Goal: Information Seeking & Learning: Find specific fact

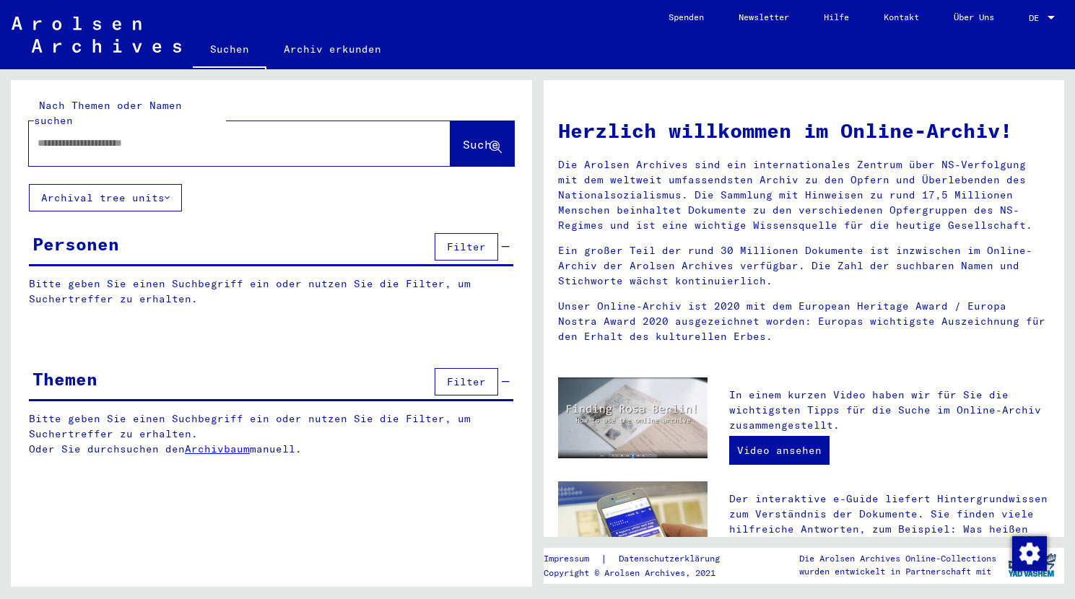
click at [131, 136] on input "text" at bounding box center [223, 143] width 370 height 15
type input "**********"
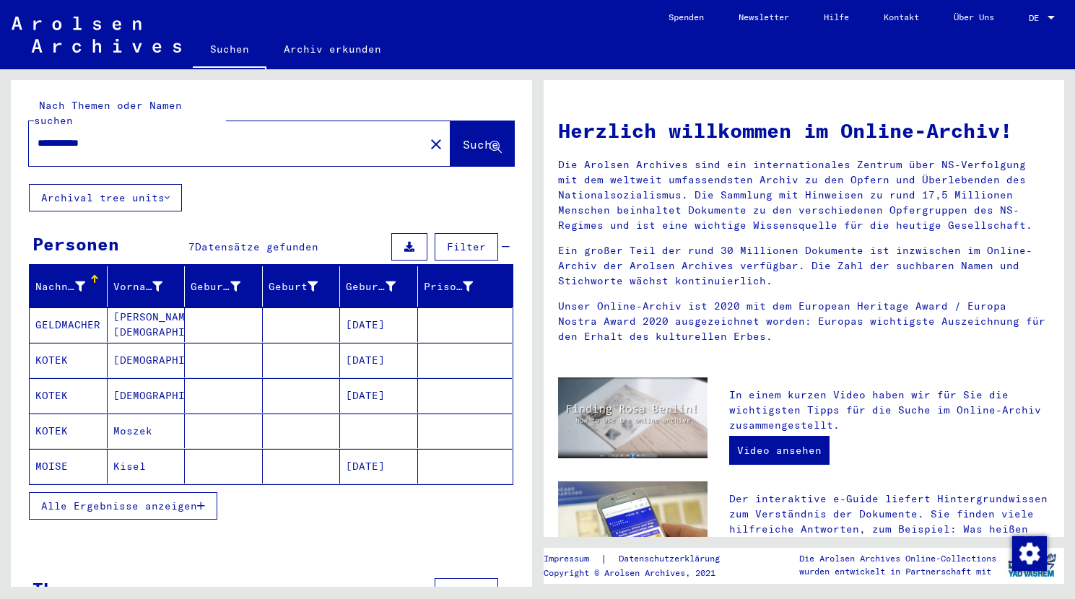
click at [49, 345] on mat-cell "KOTEK" at bounding box center [69, 360] width 78 height 35
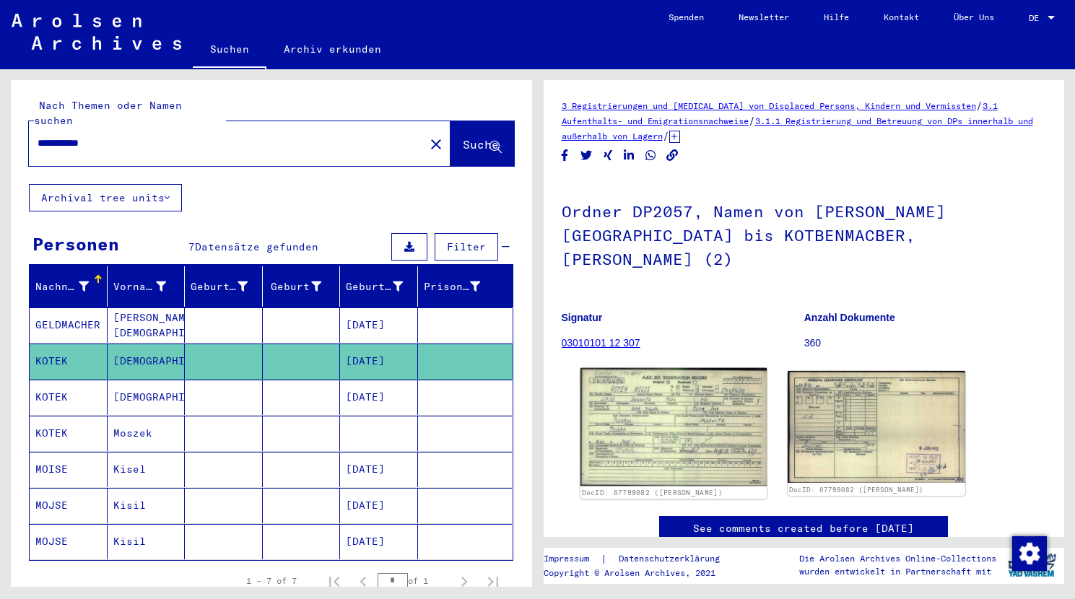
click at [688, 417] on img at bounding box center [673, 427] width 186 height 118
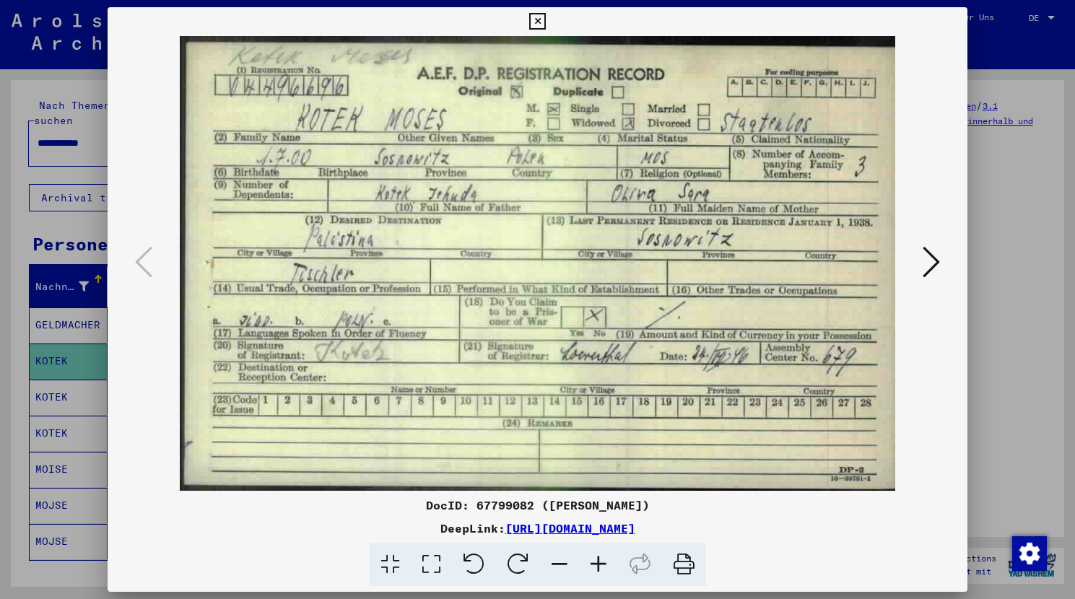
click at [936, 261] on icon at bounding box center [931, 262] width 17 height 35
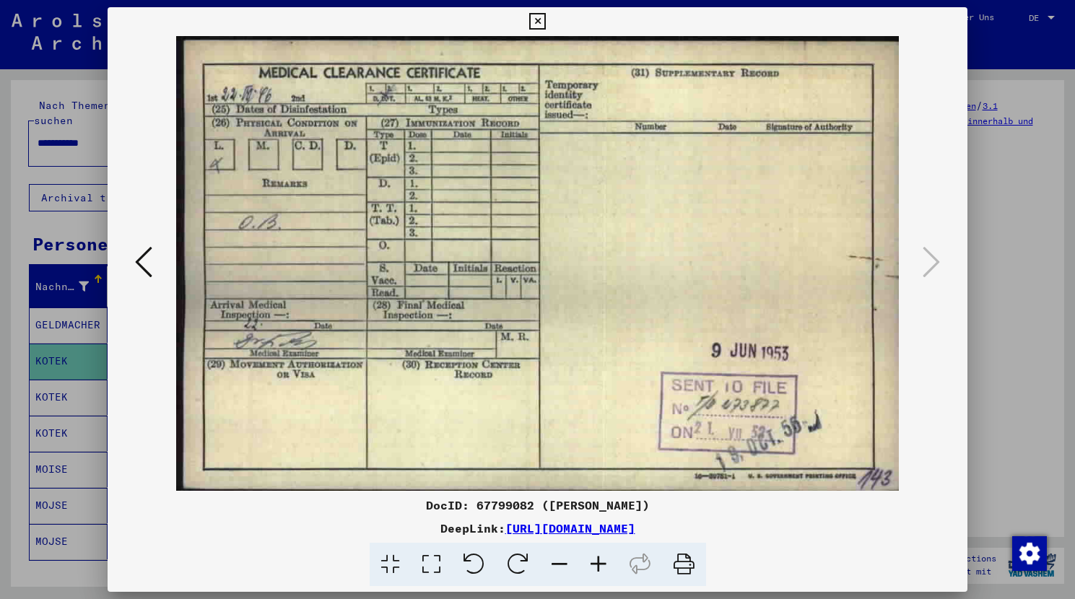
click at [546, 20] on icon at bounding box center [537, 21] width 17 height 17
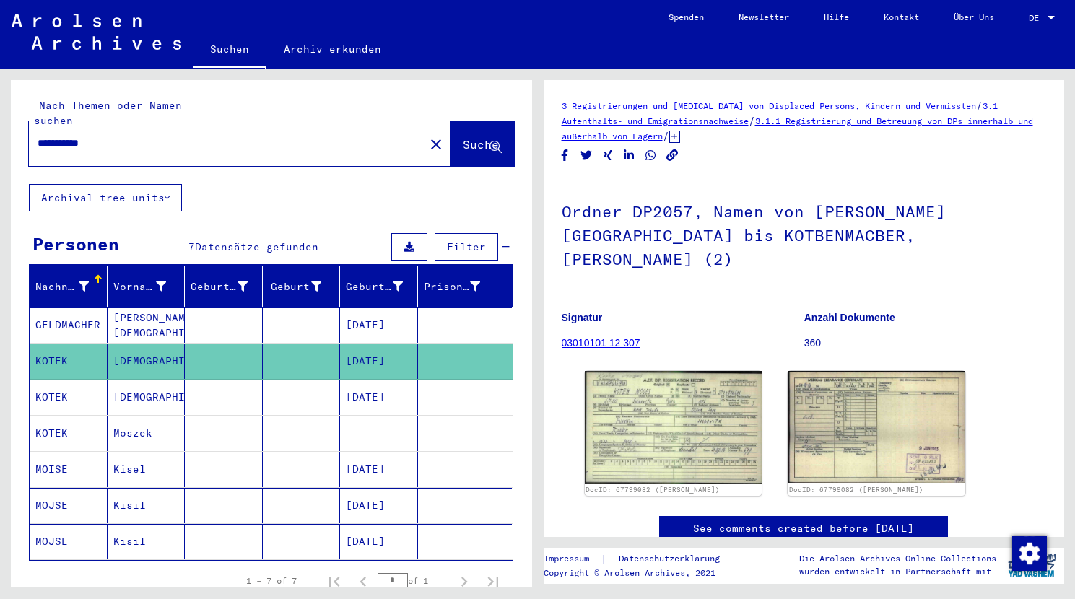
click at [55, 380] on mat-cell "KOTEK" at bounding box center [69, 397] width 78 height 35
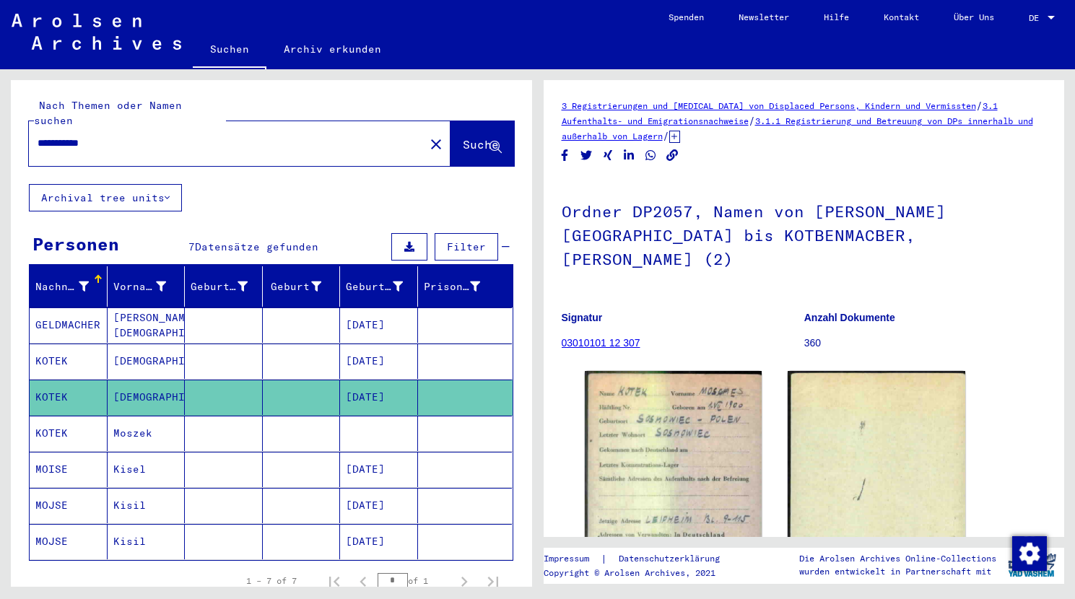
click at [55, 380] on mat-cell "KOTEK" at bounding box center [69, 397] width 78 height 35
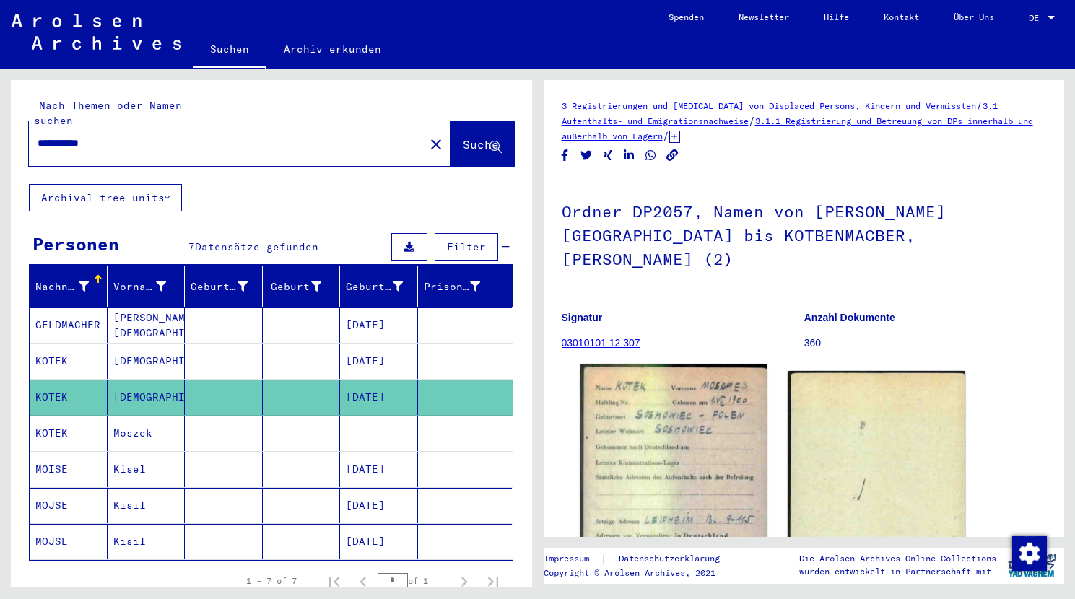
click at [671, 425] on img at bounding box center [673, 497] width 186 height 264
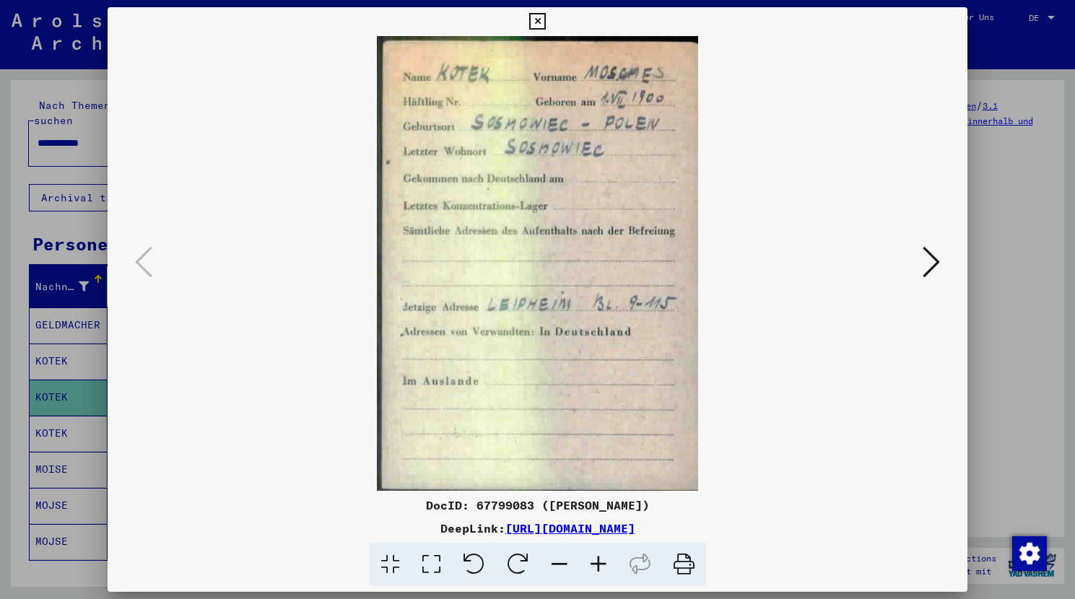
click at [546, 22] on icon at bounding box center [537, 21] width 17 height 17
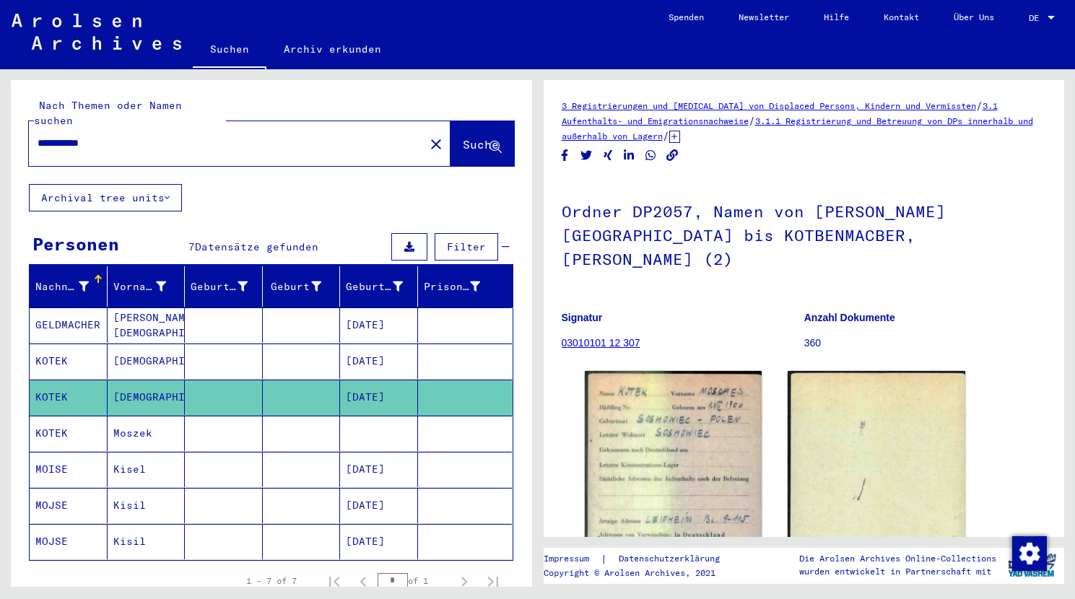
click at [149, 427] on mat-cell "Moszek" at bounding box center [147, 433] width 78 height 35
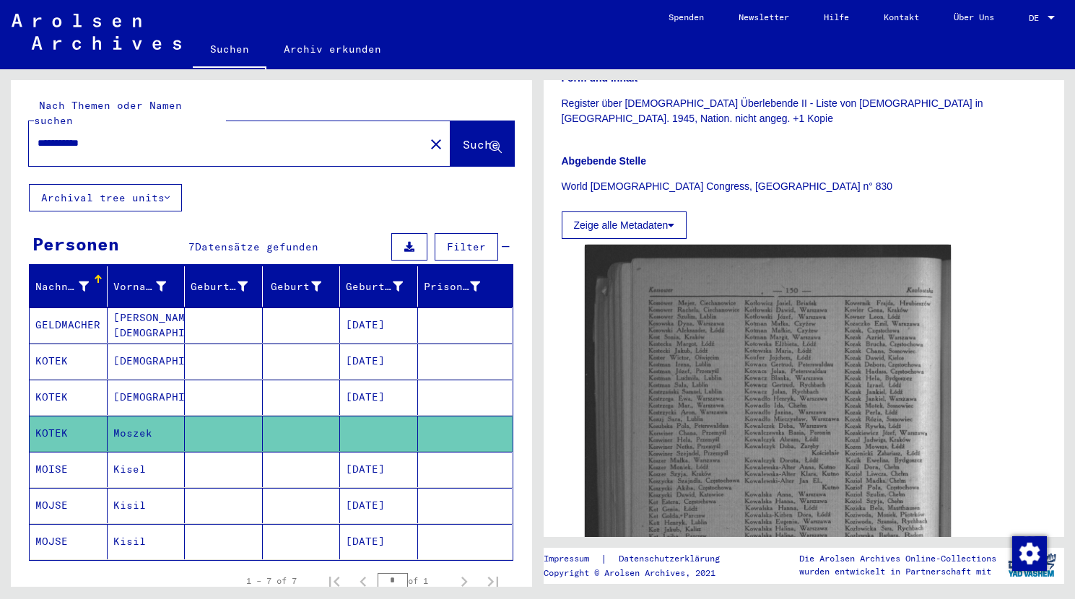
scroll to position [546, 0]
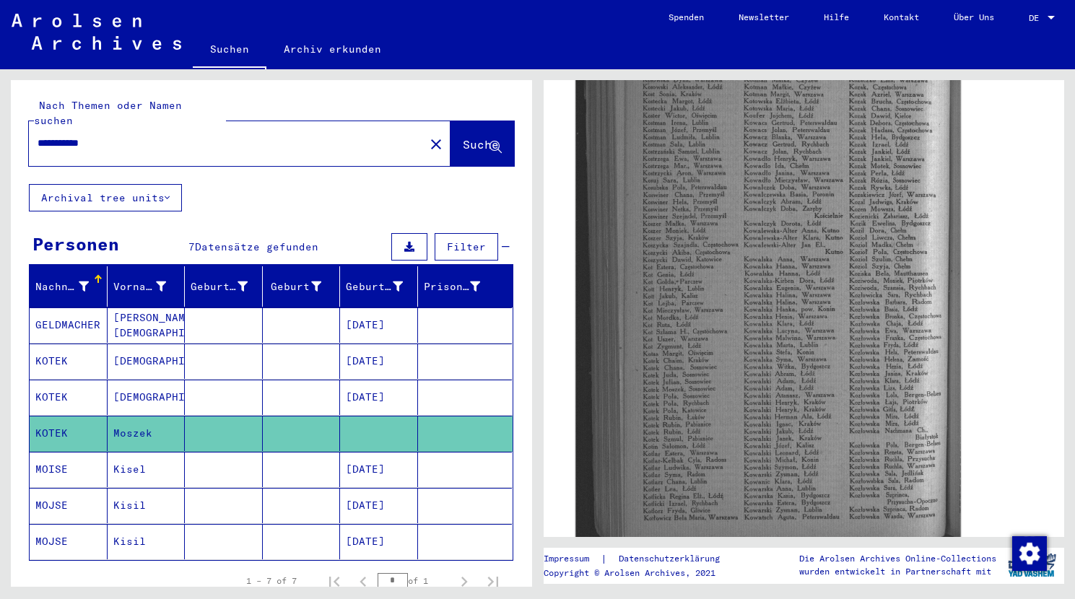
click at [697, 349] on img at bounding box center [767, 280] width 385 height 567
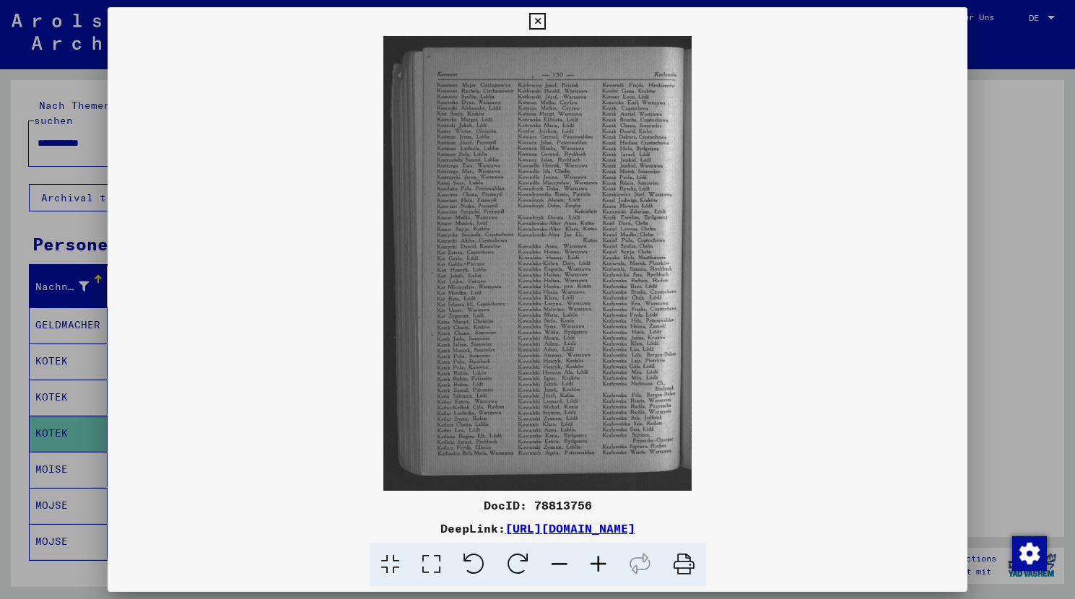
click at [550, 19] on button at bounding box center [537, 21] width 25 height 29
